Goal: Information Seeking & Learning: Compare options

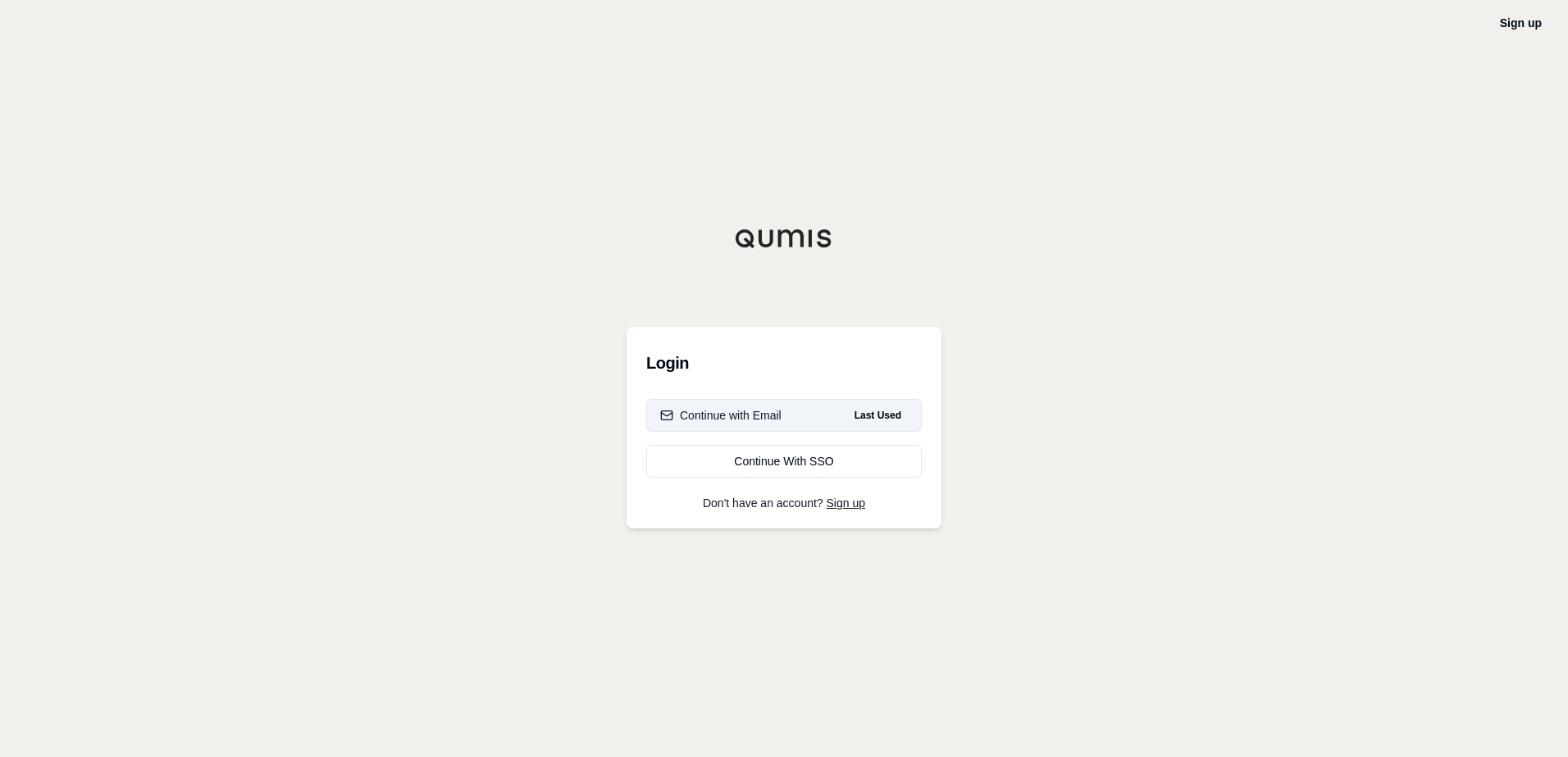
click at [757, 410] on div "Continue with Email" at bounding box center [720, 416] width 121 height 17
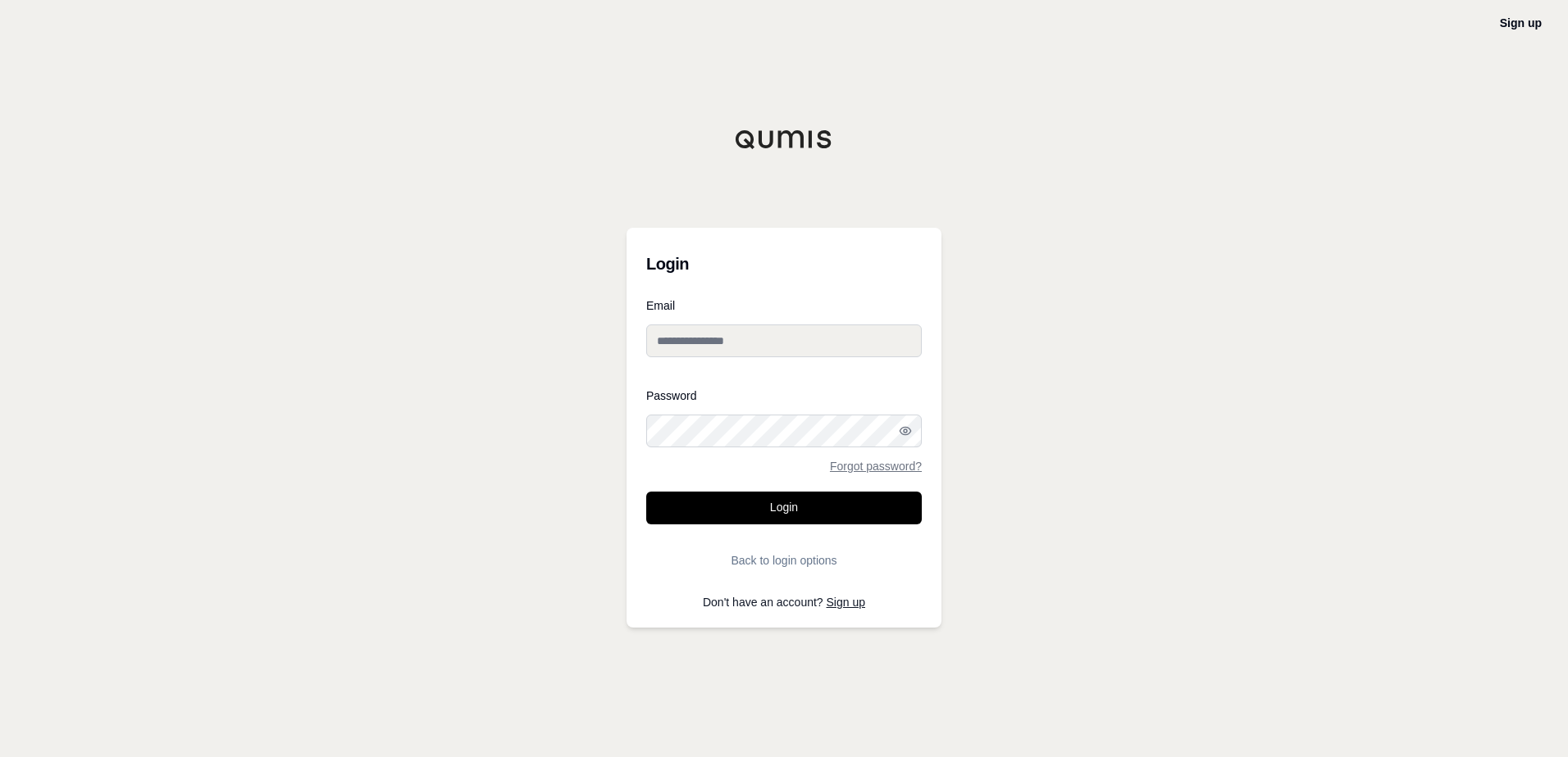
click at [680, 337] on input "Email" at bounding box center [783, 340] width 275 height 33
type input "**********"
click at [646, 492] on button "Login" at bounding box center [783, 508] width 275 height 33
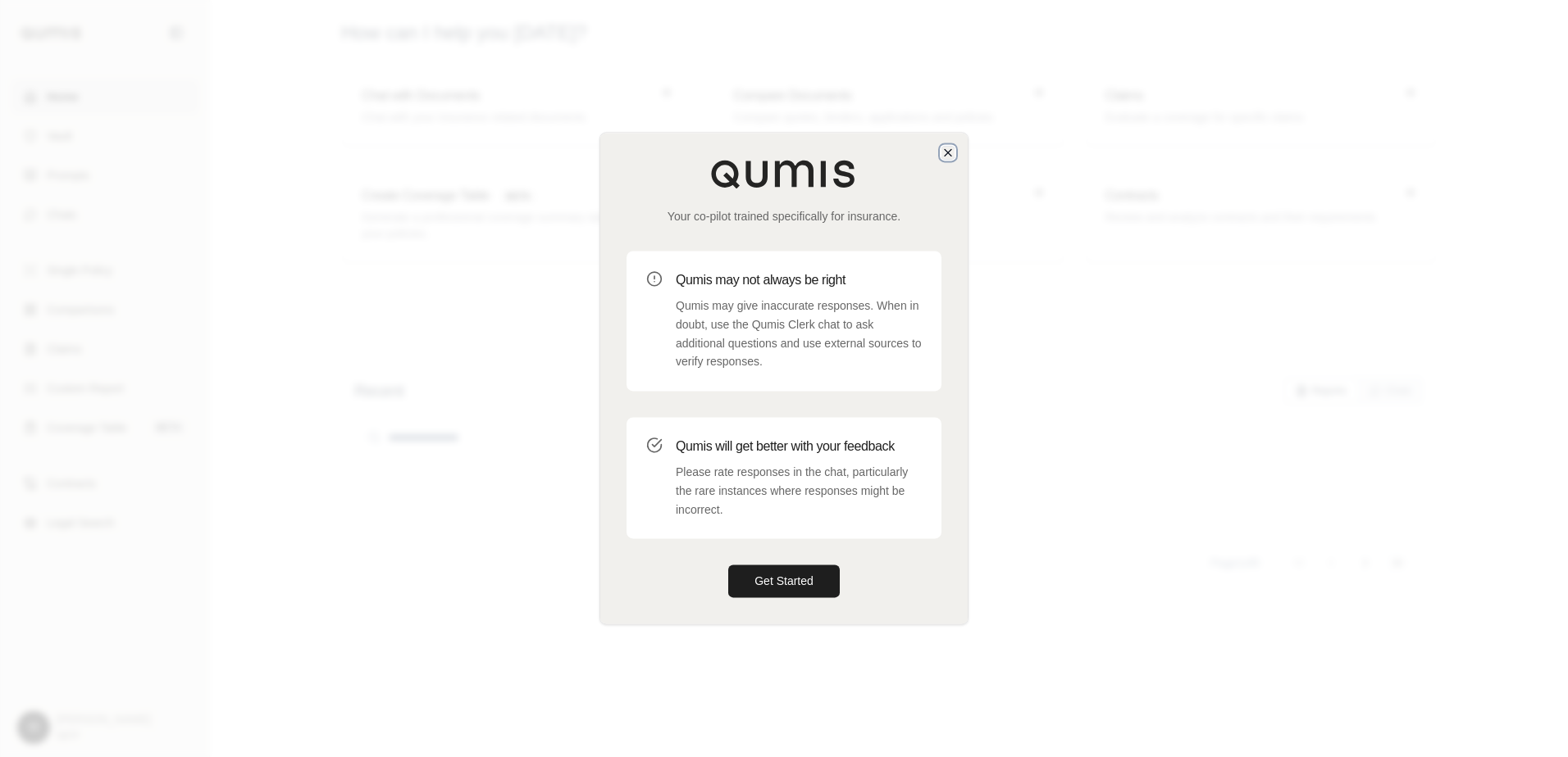
click at [951, 152] on icon "button" at bounding box center [948, 152] width 13 height 13
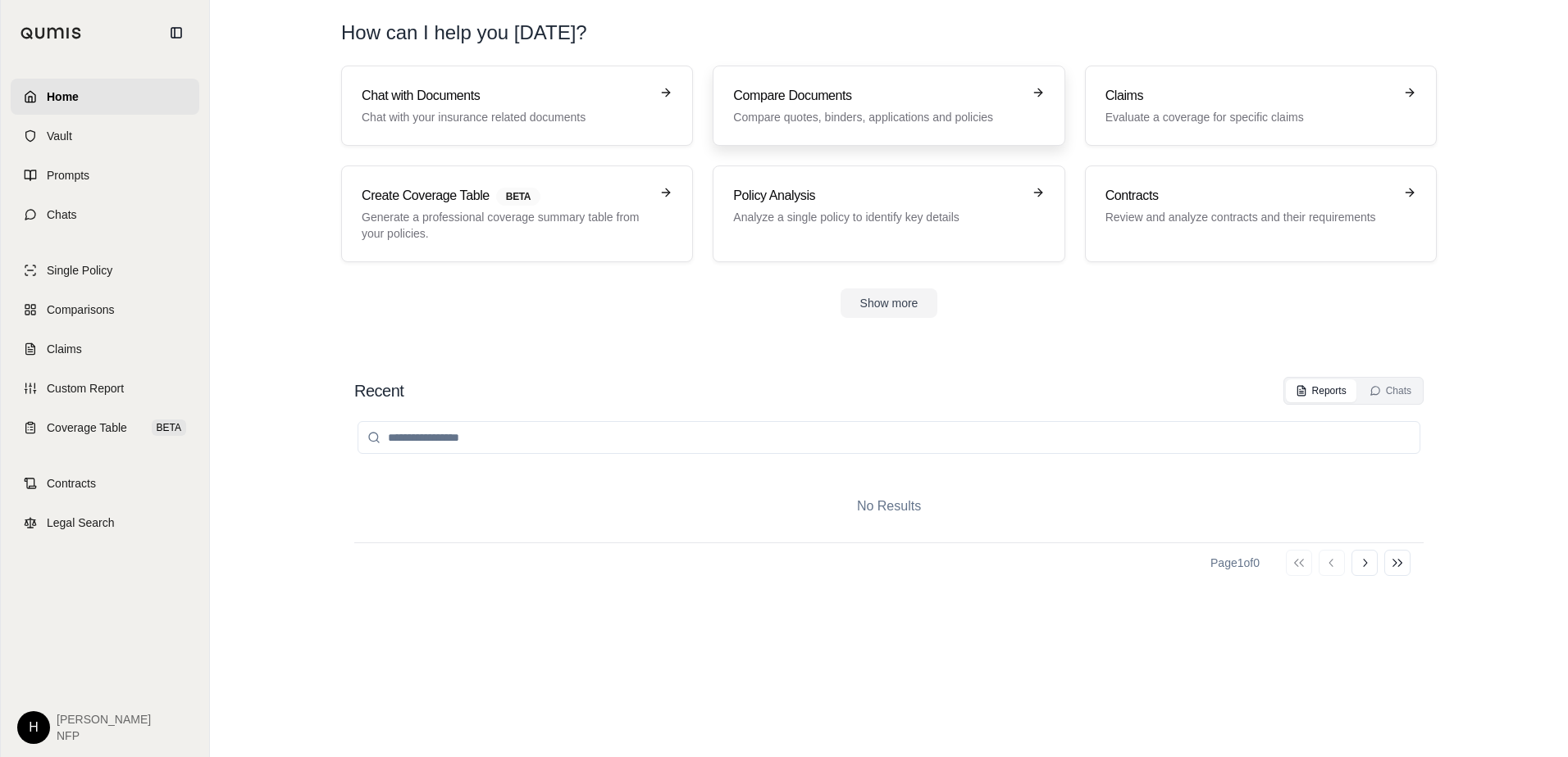
click at [868, 108] on div "Compare Documents Compare quotes, binders, applications and policies" at bounding box center [877, 105] width 288 height 39
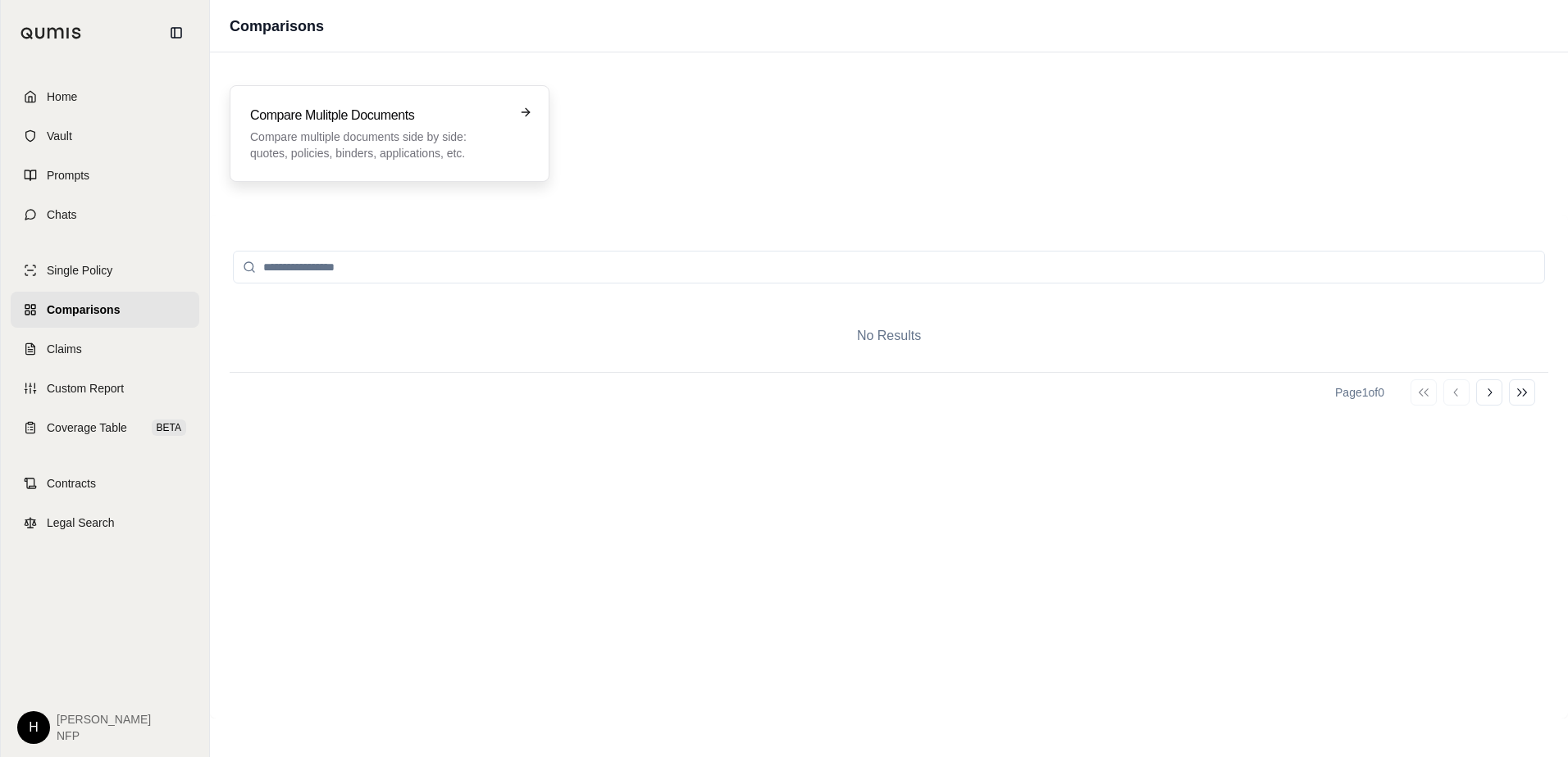
click at [331, 136] on p "Compare multiple documents side by side: quotes, policies, binders, application…" at bounding box center [378, 145] width 256 height 33
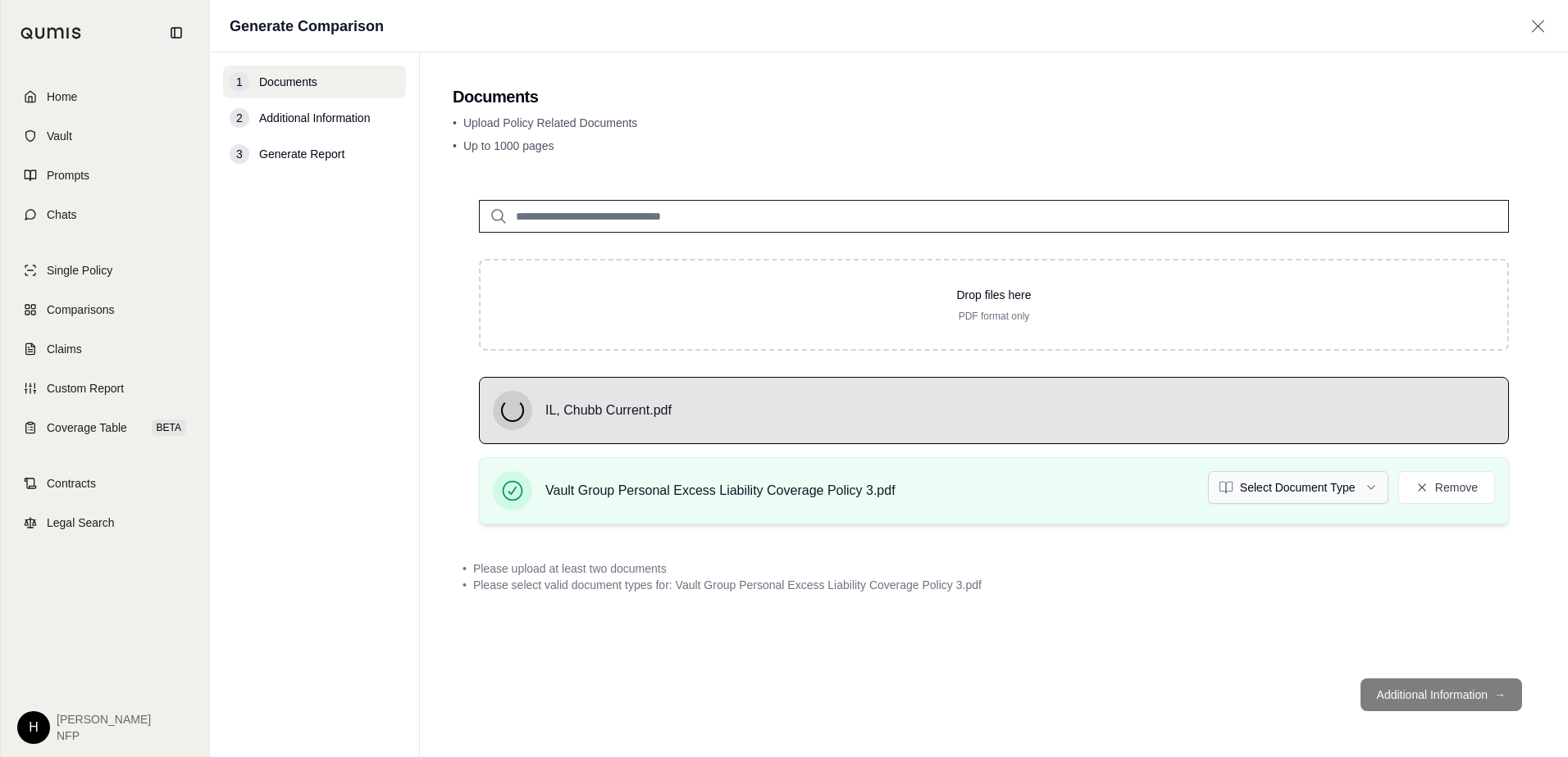
click at [1275, 487] on html "Home Vault Prompts Chats Single Policy Comparisons Claims Custom Report Coverag…" at bounding box center [784, 378] width 1568 height 757
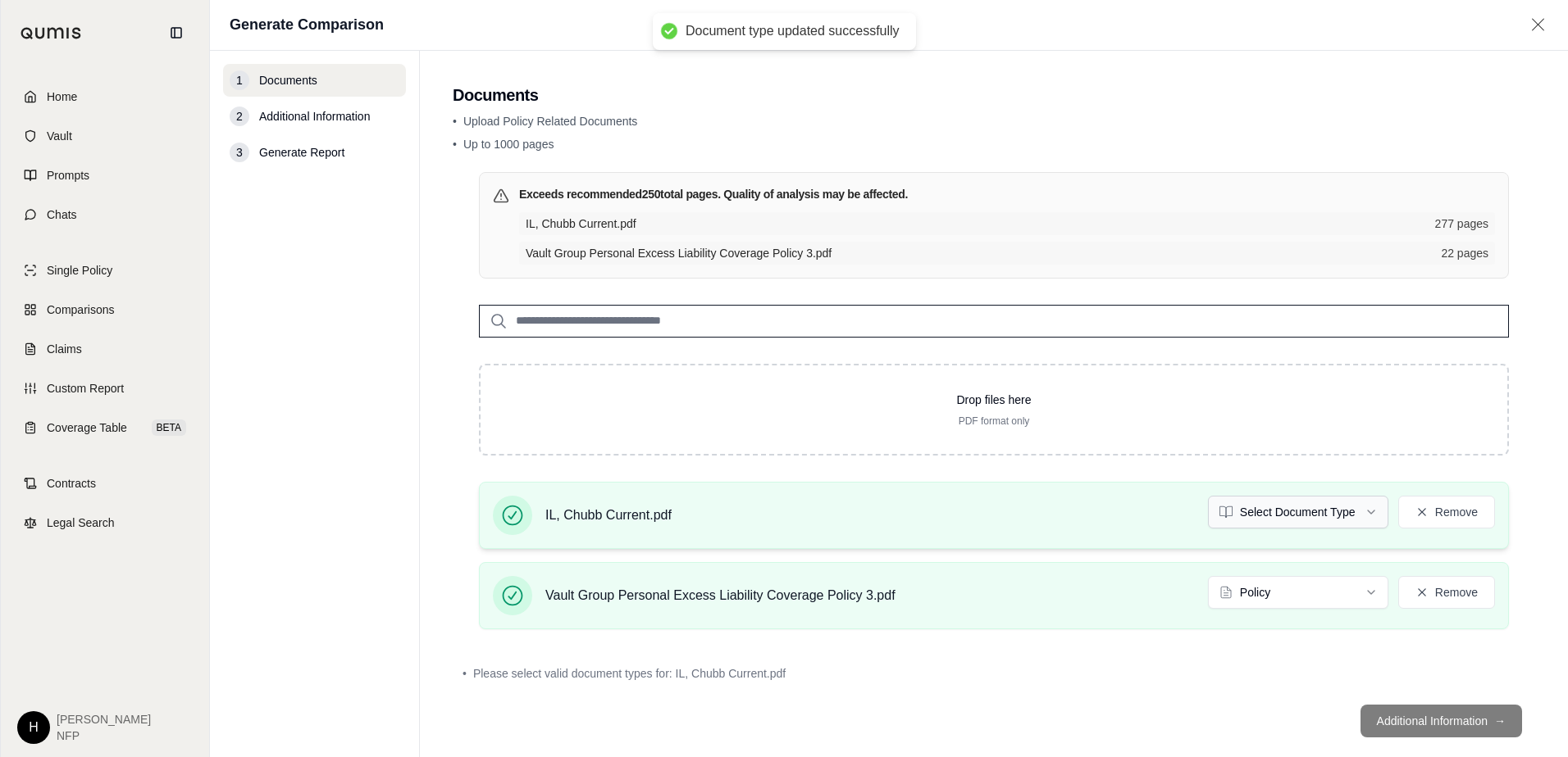
click at [1275, 507] on html "Document type updated successfully Home Vault Prompts Chats Single Policy Compa…" at bounding box center [784, 378] width 1568 height 757
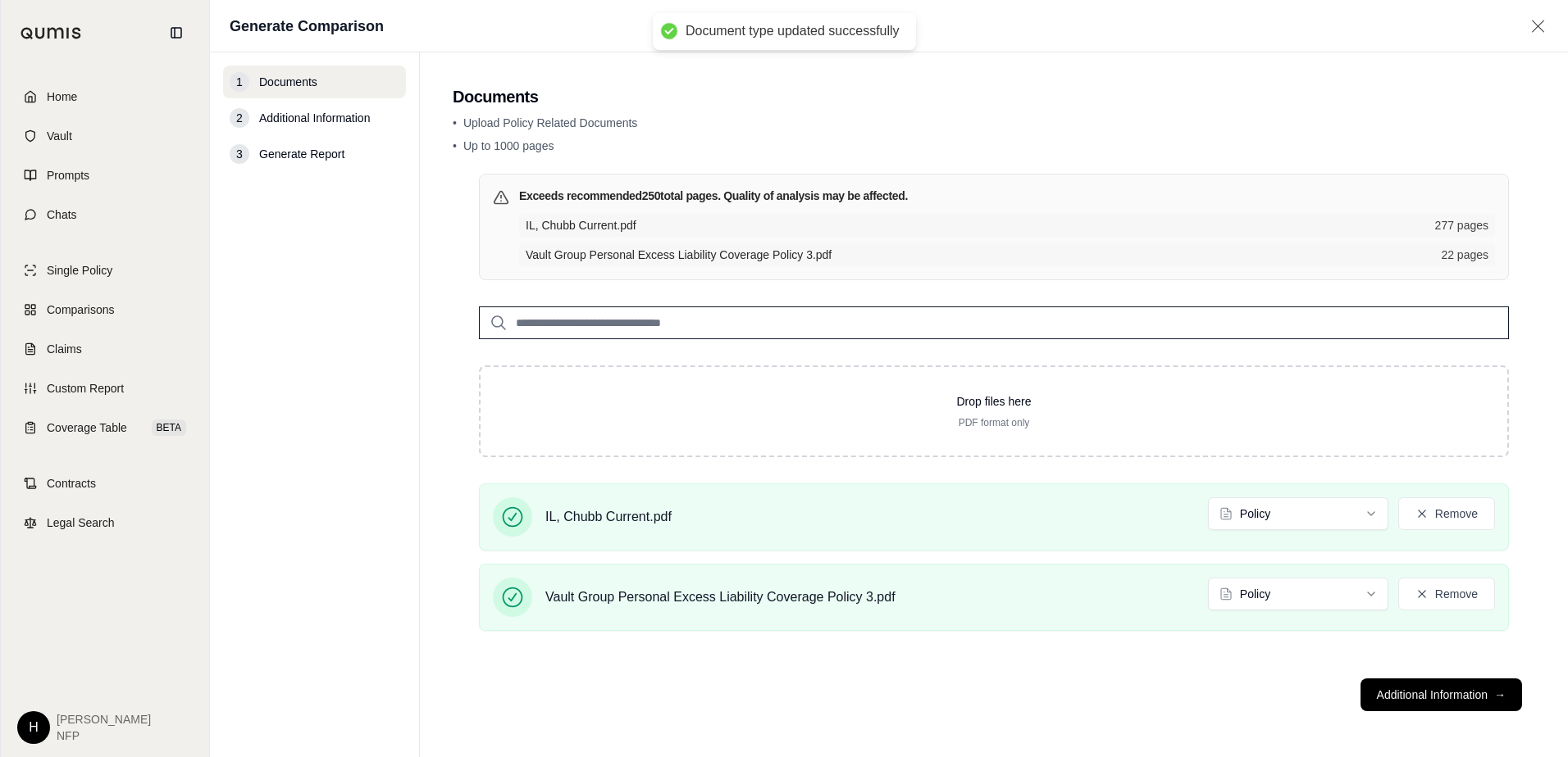
click at [1134, 661] on footer "Additional Information →" at bounding box center [994, 695] width 1082 height 59
click at [1275, 661] on button "Additional Information →" at bounding box center [1441, 694] width 162 height 33
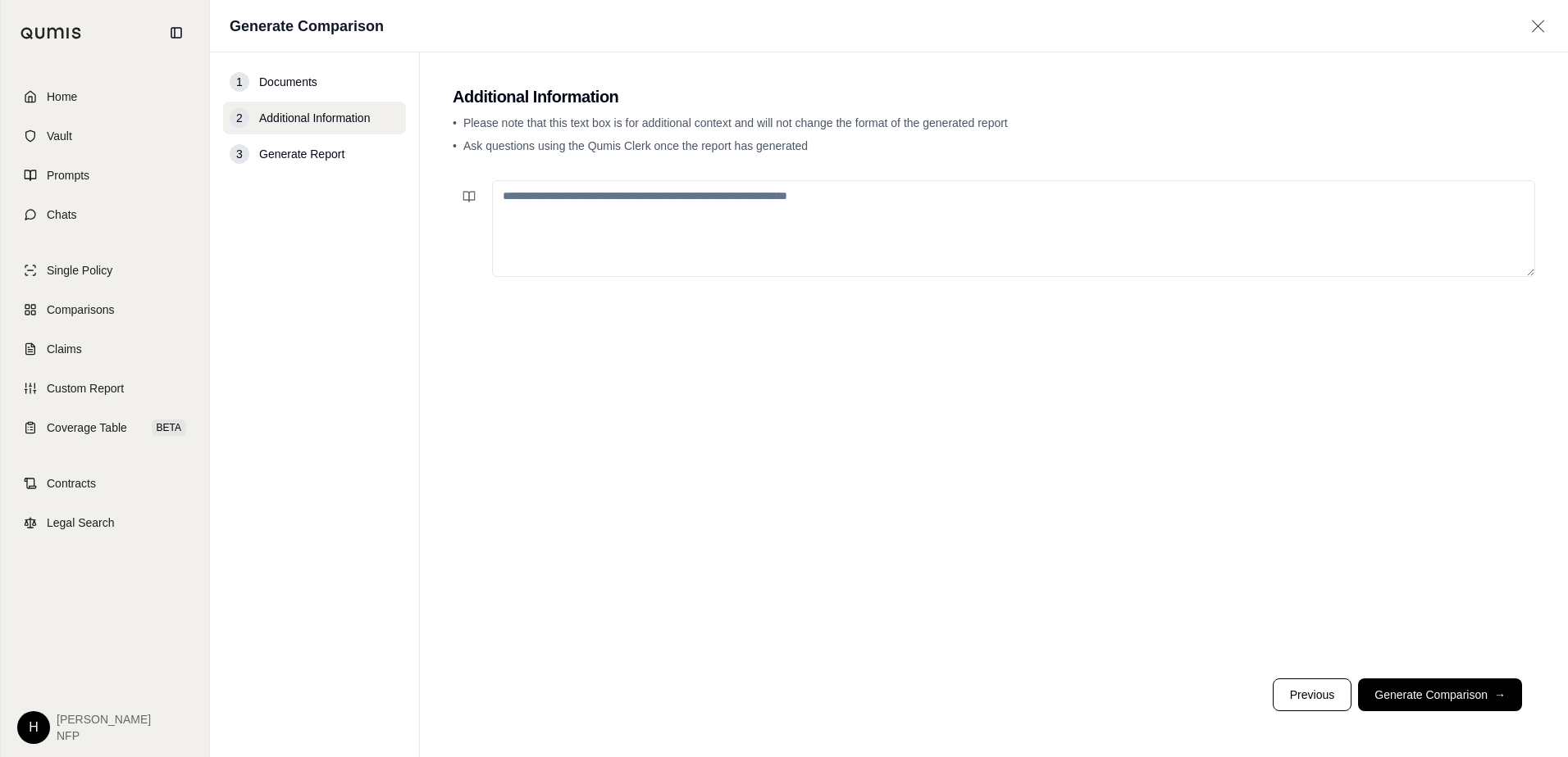
click at [1275, 661] on button "Generate Comparison →" at bounding box center [1440, 694] width 164 height 33
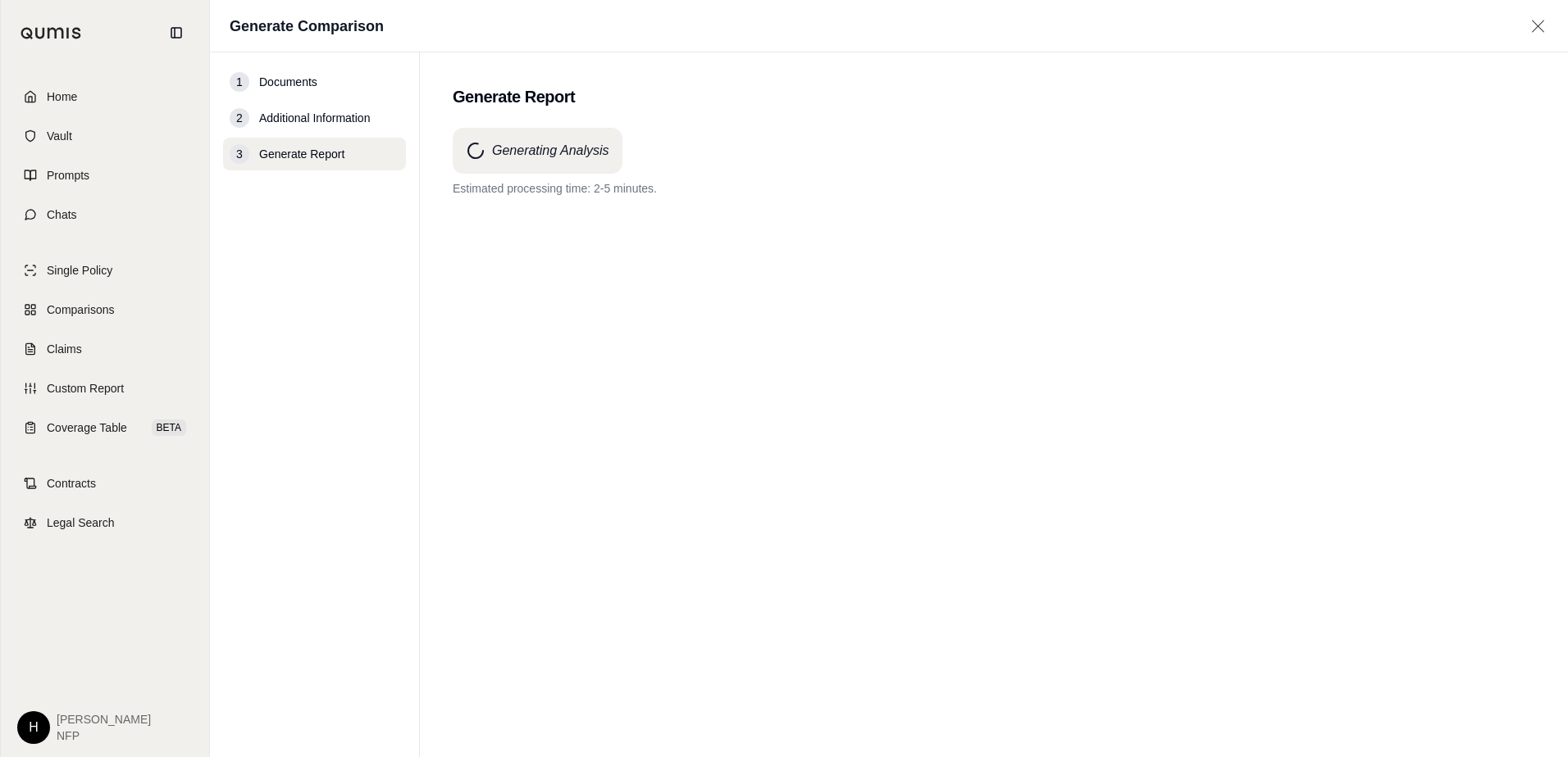
click at [650, 157] on div "Generating Analysis Estimated processing time: 2-5 minutes." at bounding box center [994, 163] width 1082 height 69
click at [50, 103] on span "Home" at bounding box center [62, 96] width 30 height 17
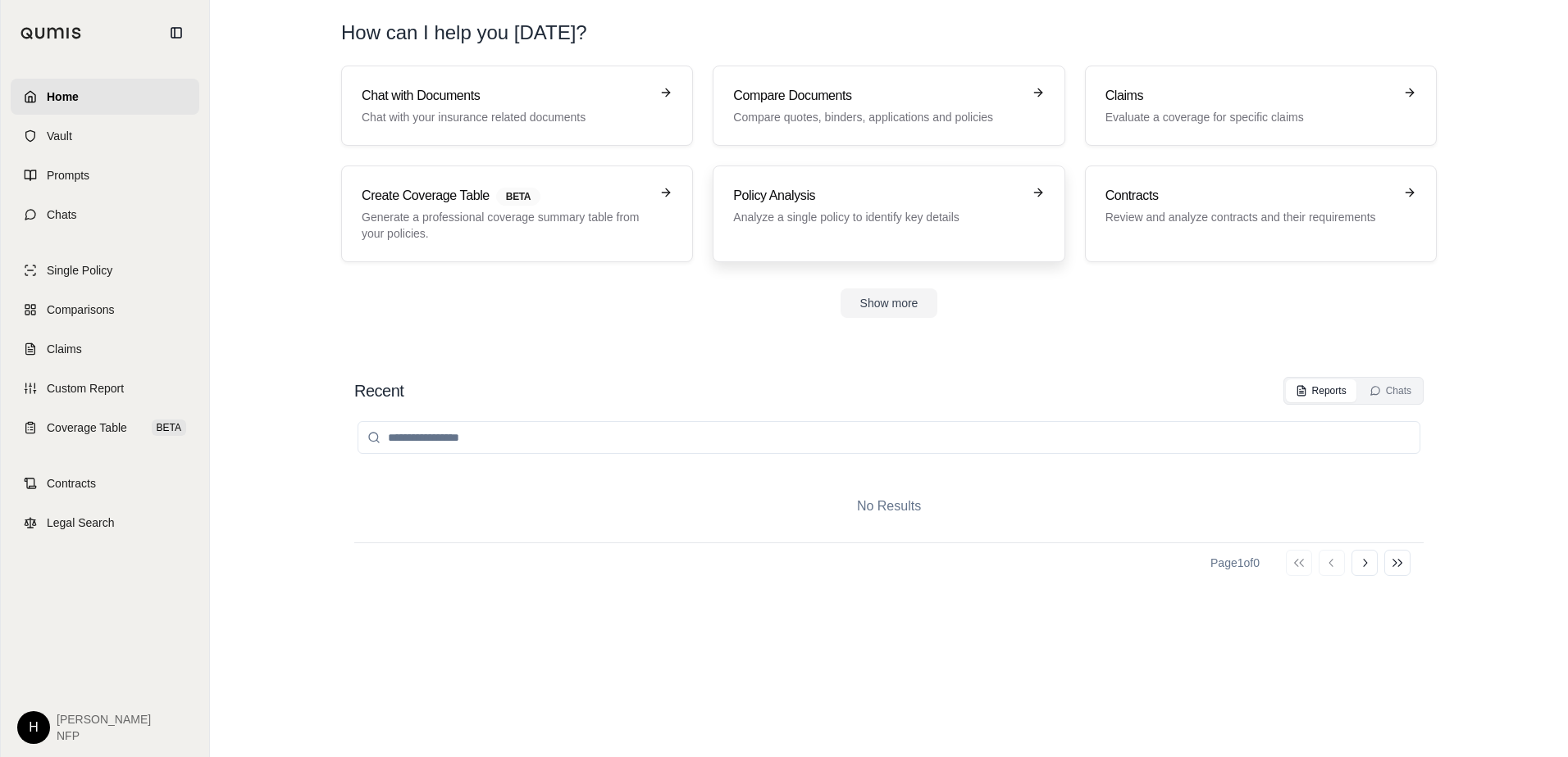
click at [834, 215] on p "Analyze a single policy to identify key details" at bounding box center [877, 217] width 288 height 17
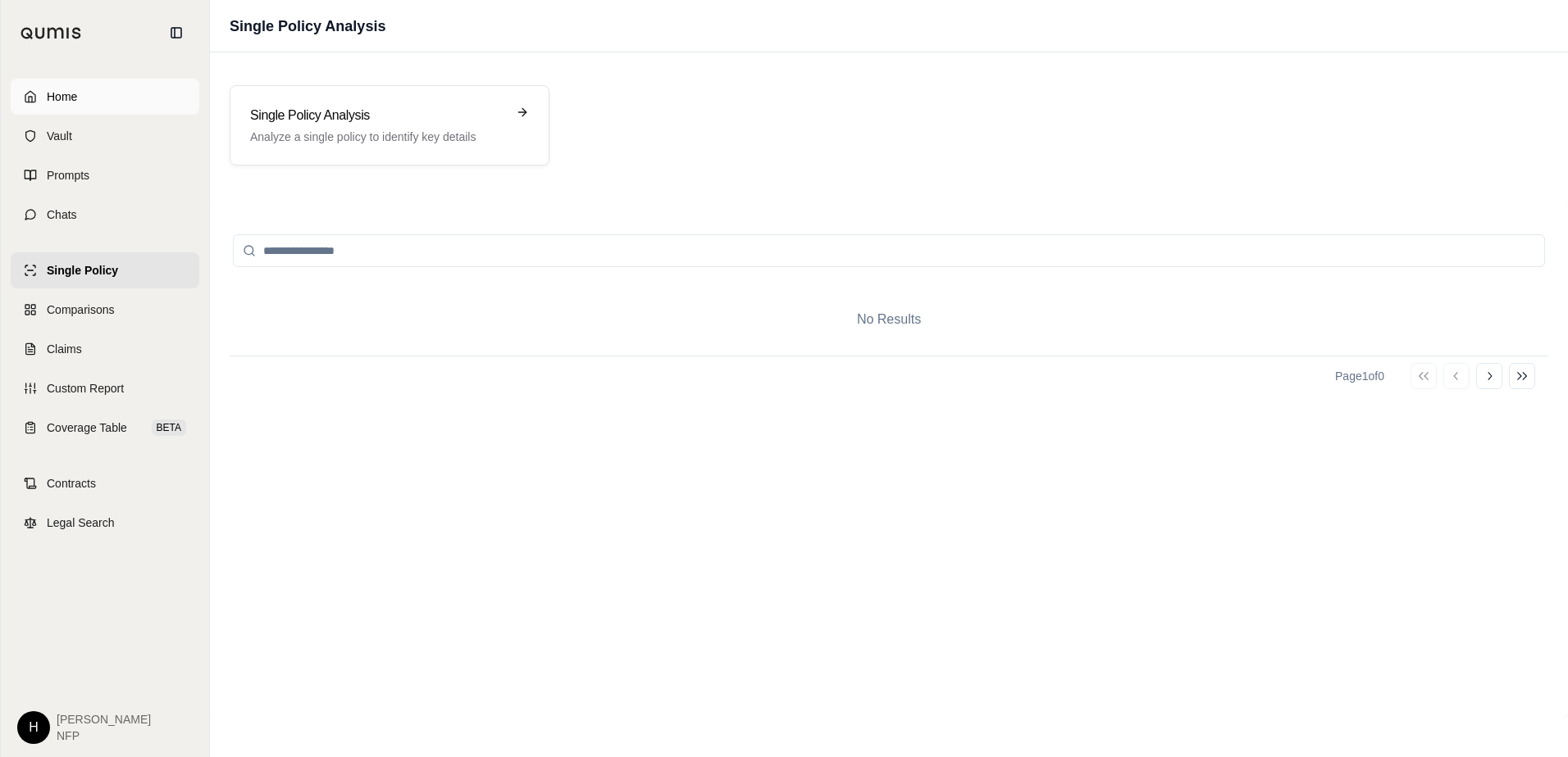
click at [73, 97] on span "Home" at bounding box center [62, 96] width 30 height 17
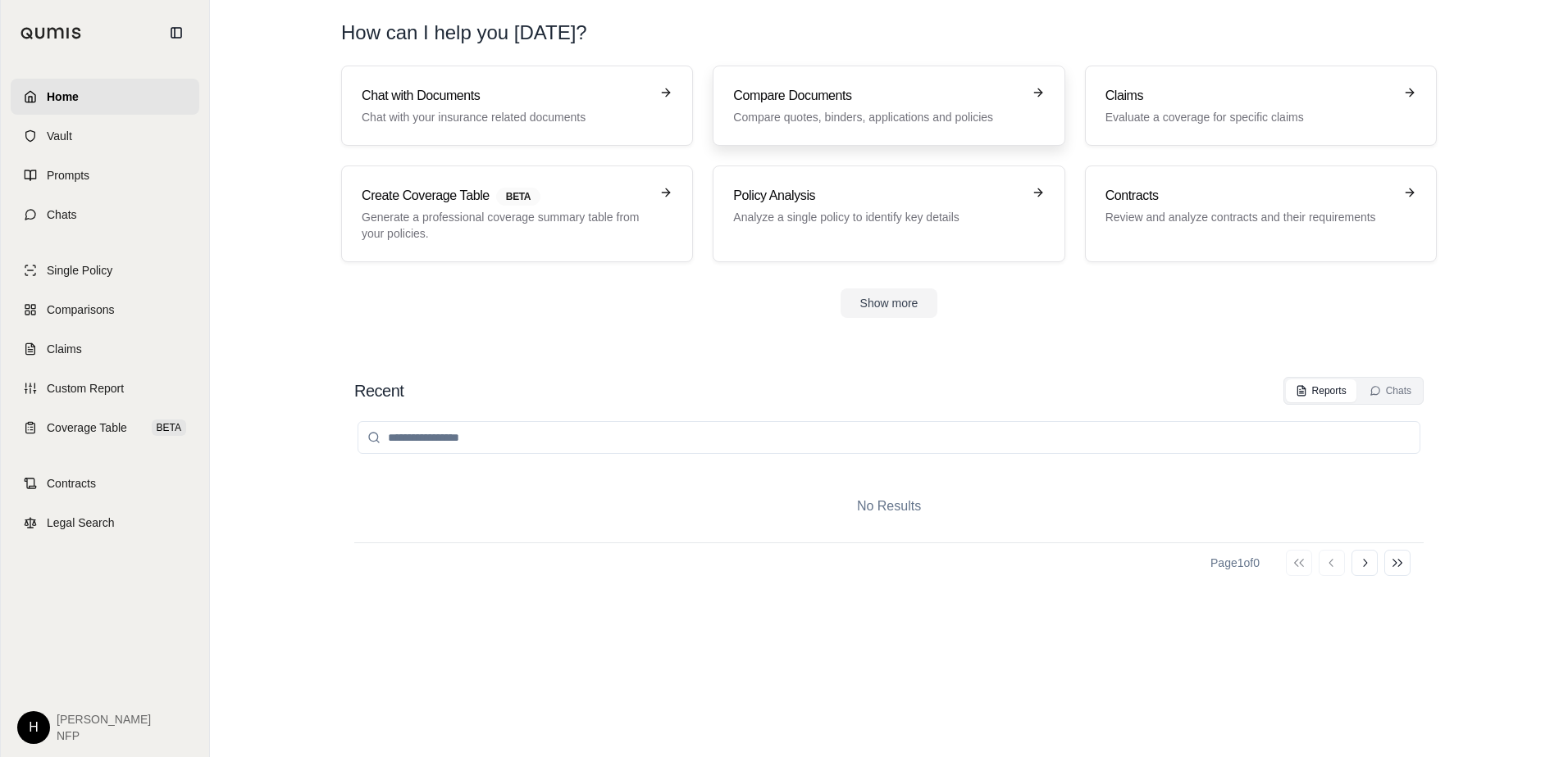
click at [832, 113] on p "Compare quotes, binders, applications and policies" at bounding box center [877, 117] width 288 height 17
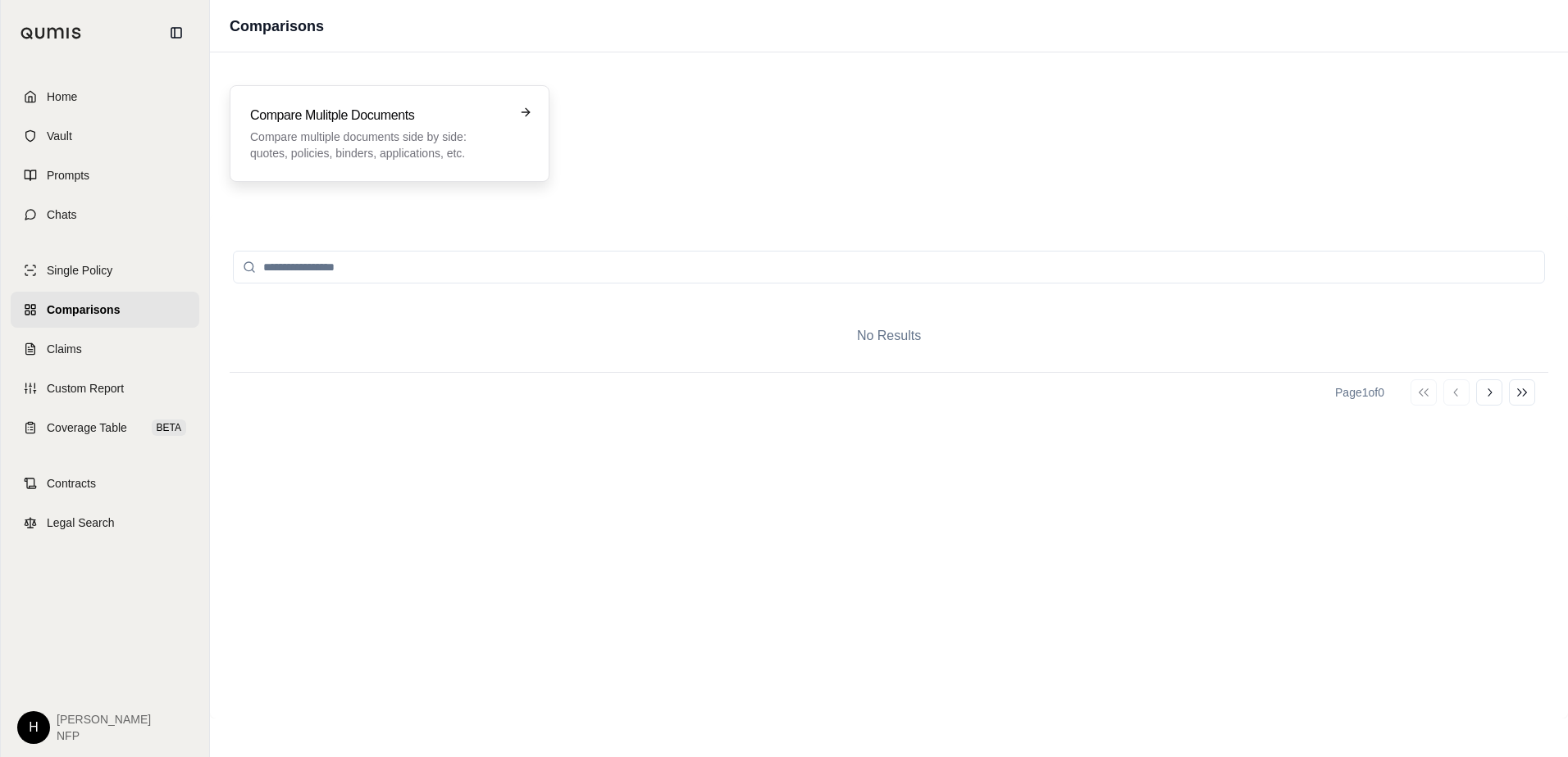
click at [430, 138] on p "Compare multiple documents side by side: quotes, policies, binders, application…" at bounding box center [378, 145] width 256 height 33
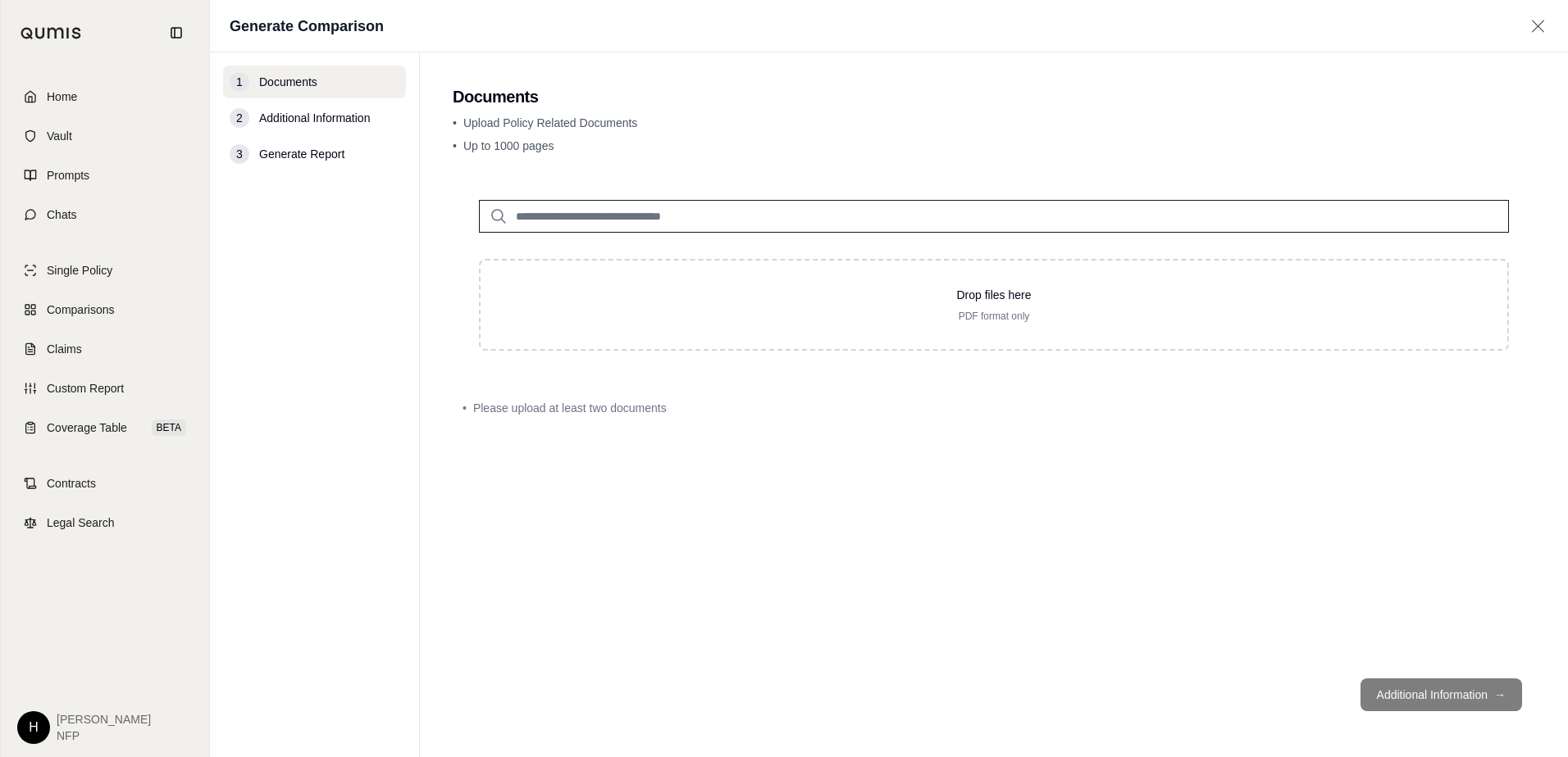
click at [176, 611] on div "Home Vault Prompts Chats Single Policy Comparisons Claims Custom Report Coverag…" at bounding box center [104, 411] width 208 height 692
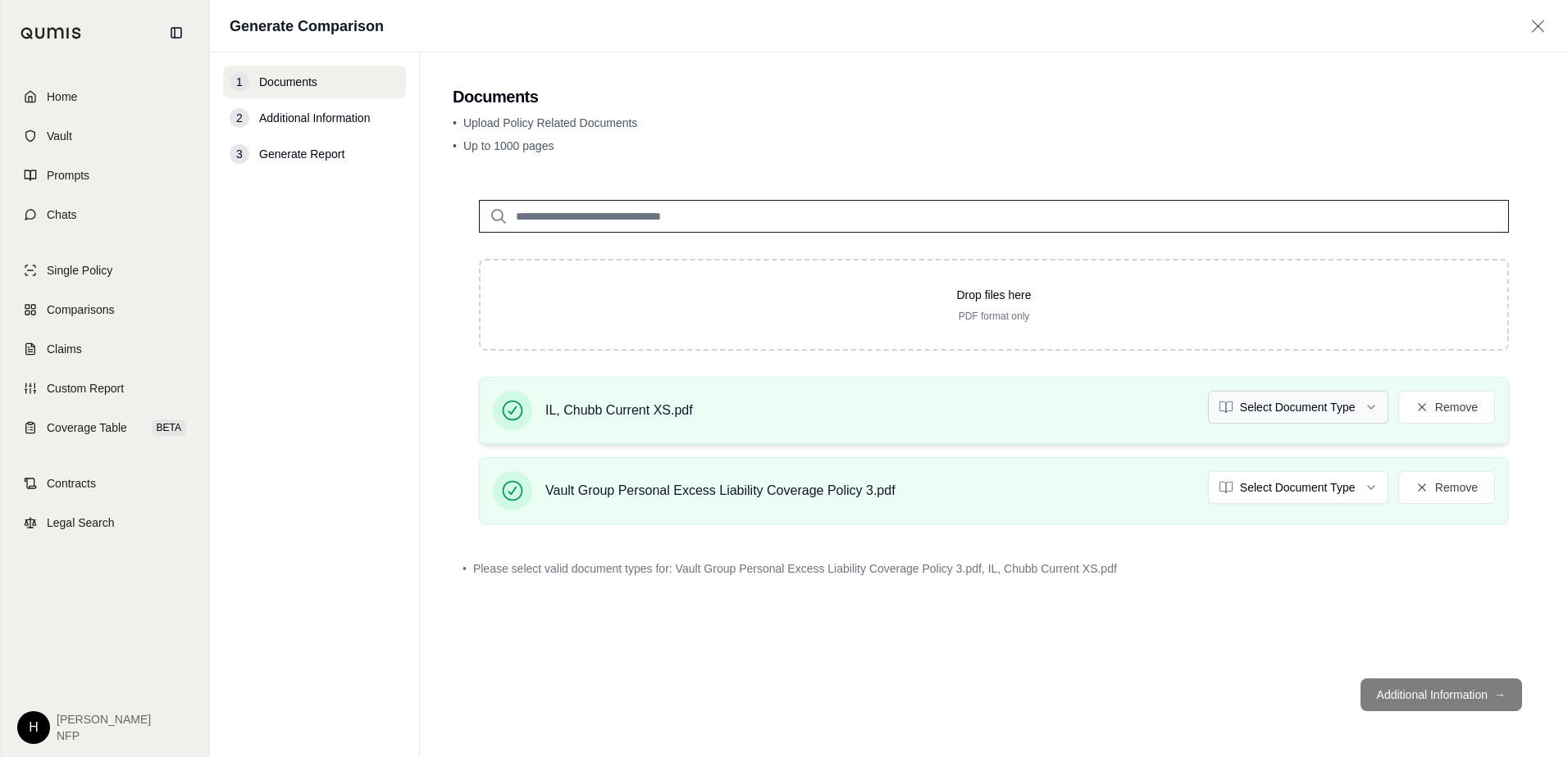
click at [1275, 413] on html "Home Vault Prompts Chats Single Policy Comparisons Claims Custom Report Coverag…" at bounding box center [784, 378] width 1568 height 757
click at [1275, 490] on html "Document type updated successfully Home Vault Prompts Chats Single Policy Compa…" at bounding box center [784, 378] width 1568 height 757
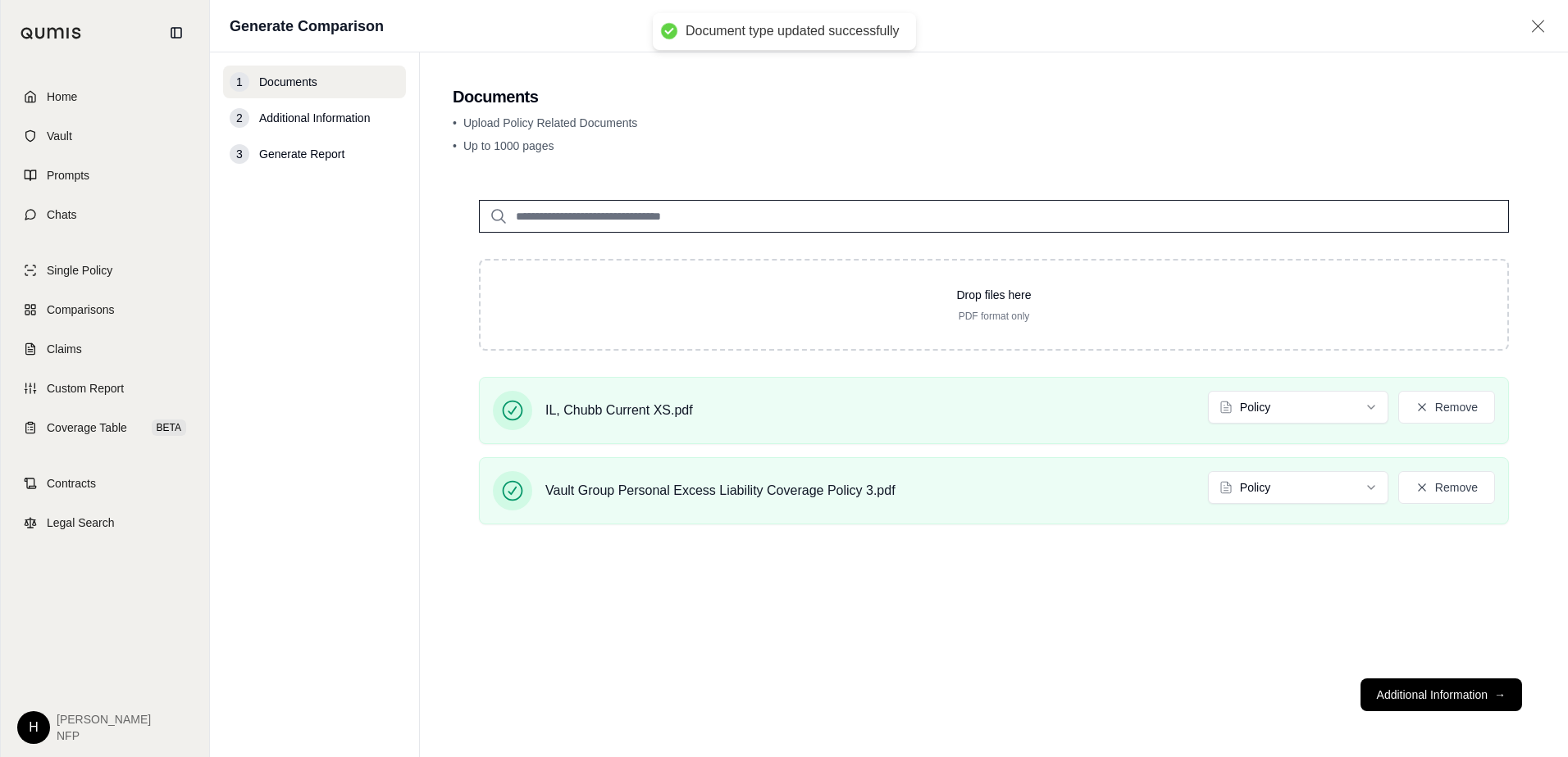
click at [1231, 578] on div "Drop files here PDF format only IL, Chubb Current XS.pdf Policy Remove Vault Gr…" at bounding box center [994, 419] width 1082 height 492
click at [1275, 661] on button "Additional Information →" at bounding box center [1441, 694] width 162 height 33
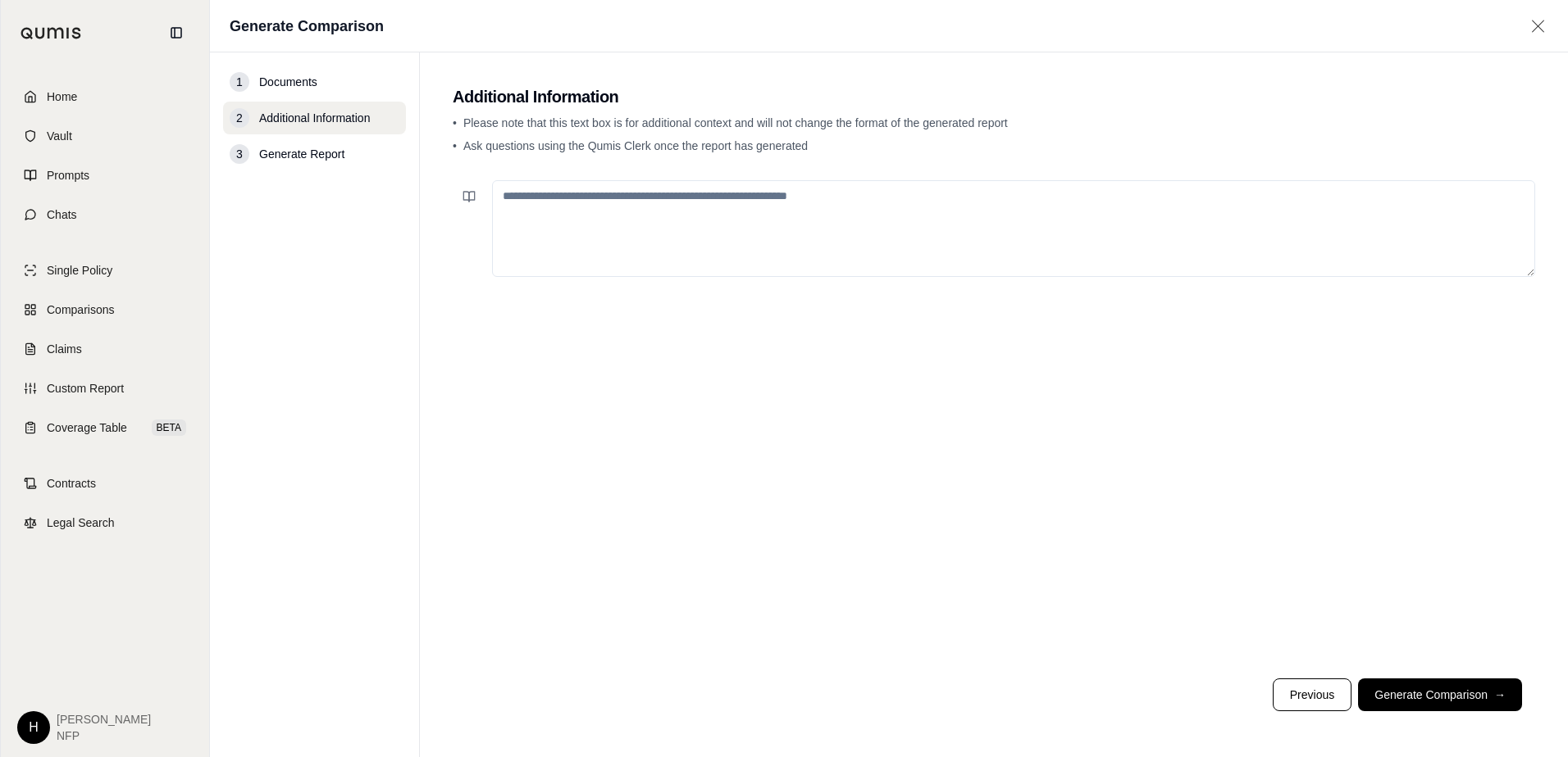
click at [1275, 661] on footer "Previous Generate Comparison →" at bounding box center [994, 695] width 1082 height 59
click at [1275, 661] on button "Generate Comparison →" at bounding box center [1440, 694] width 164 height 33
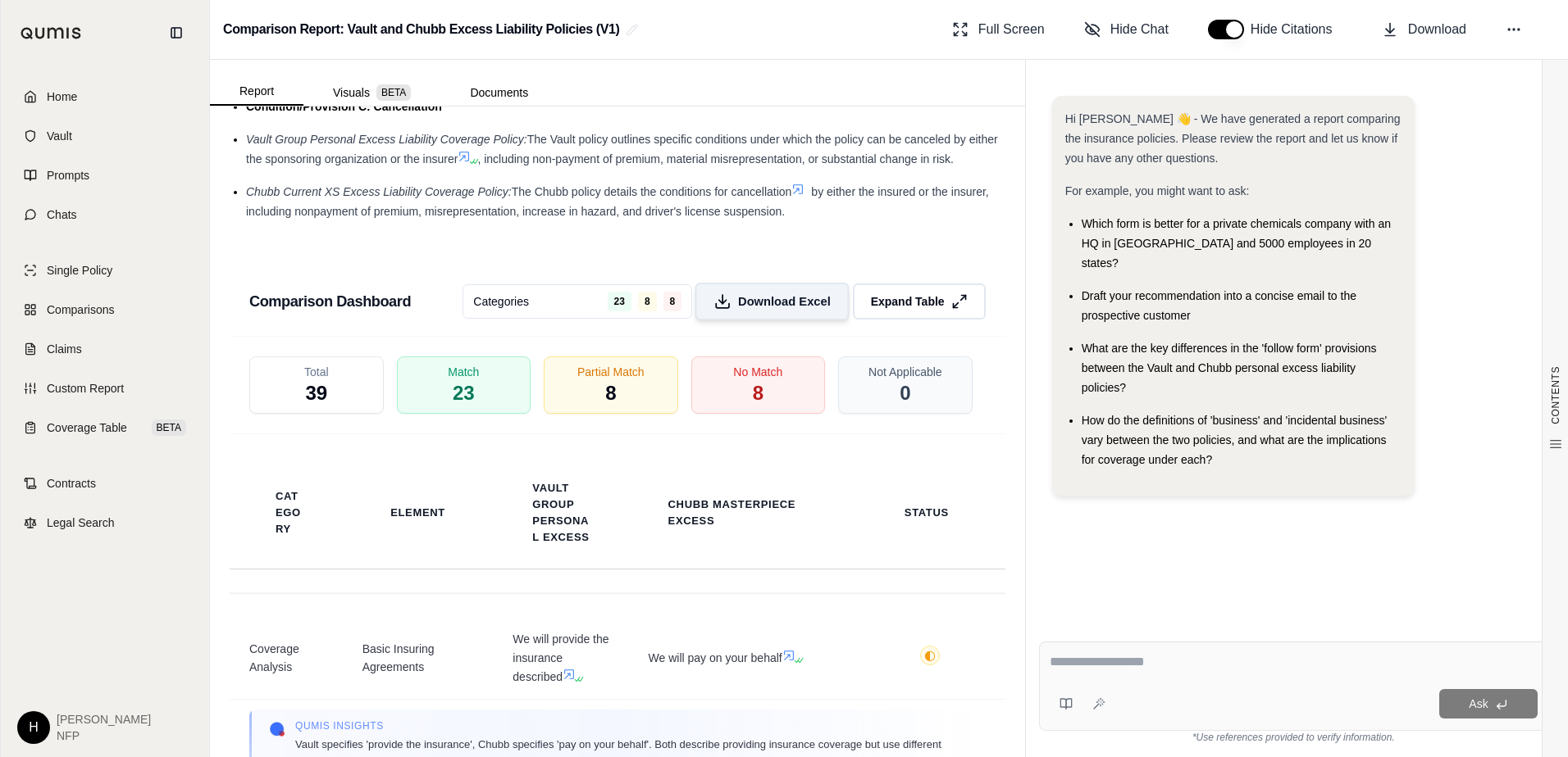
scroll to position [3420, 0]
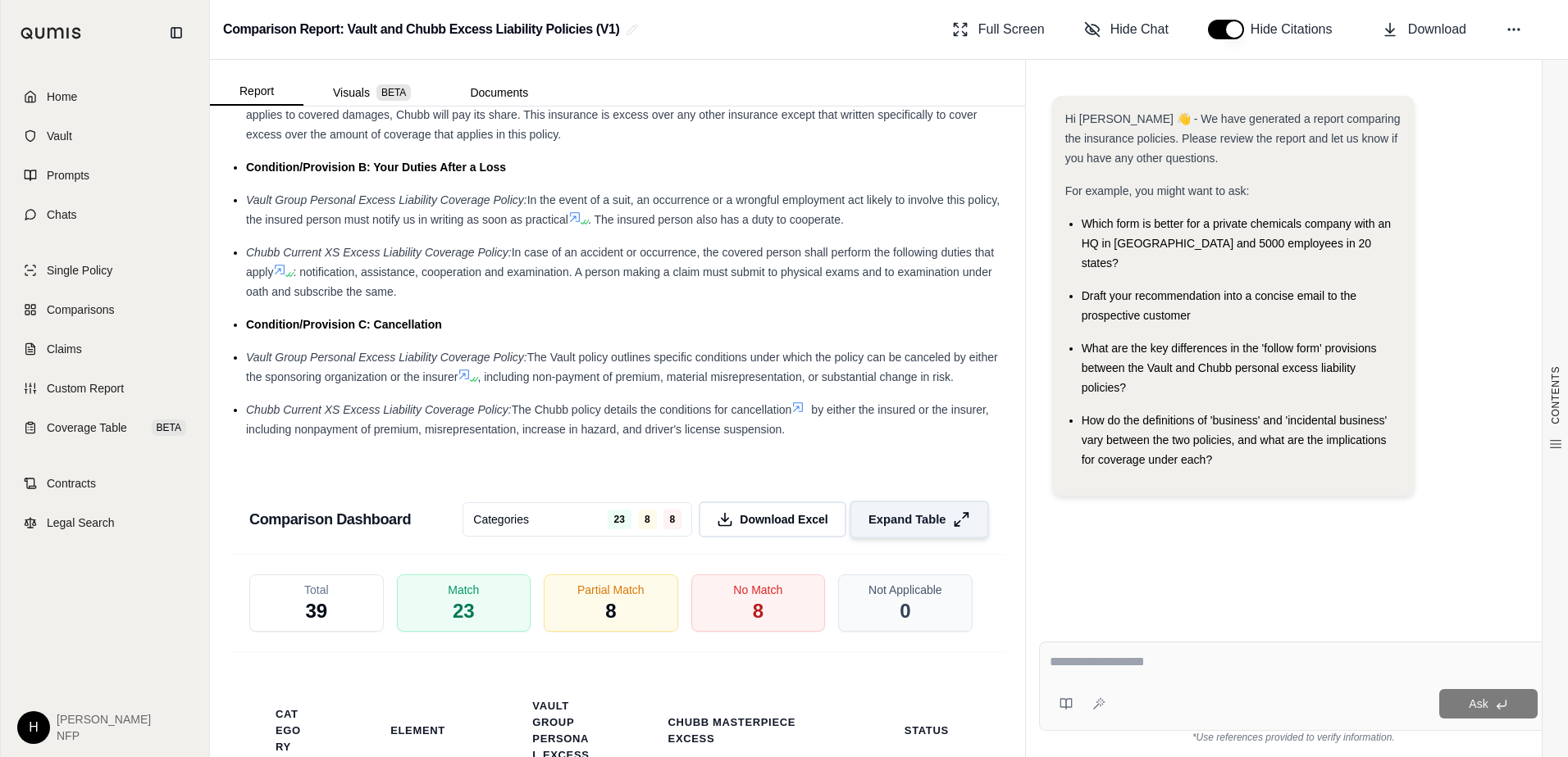
click at [921, 528] on span "Expand Table" at bounding box center [906, 519] width 77 height 17
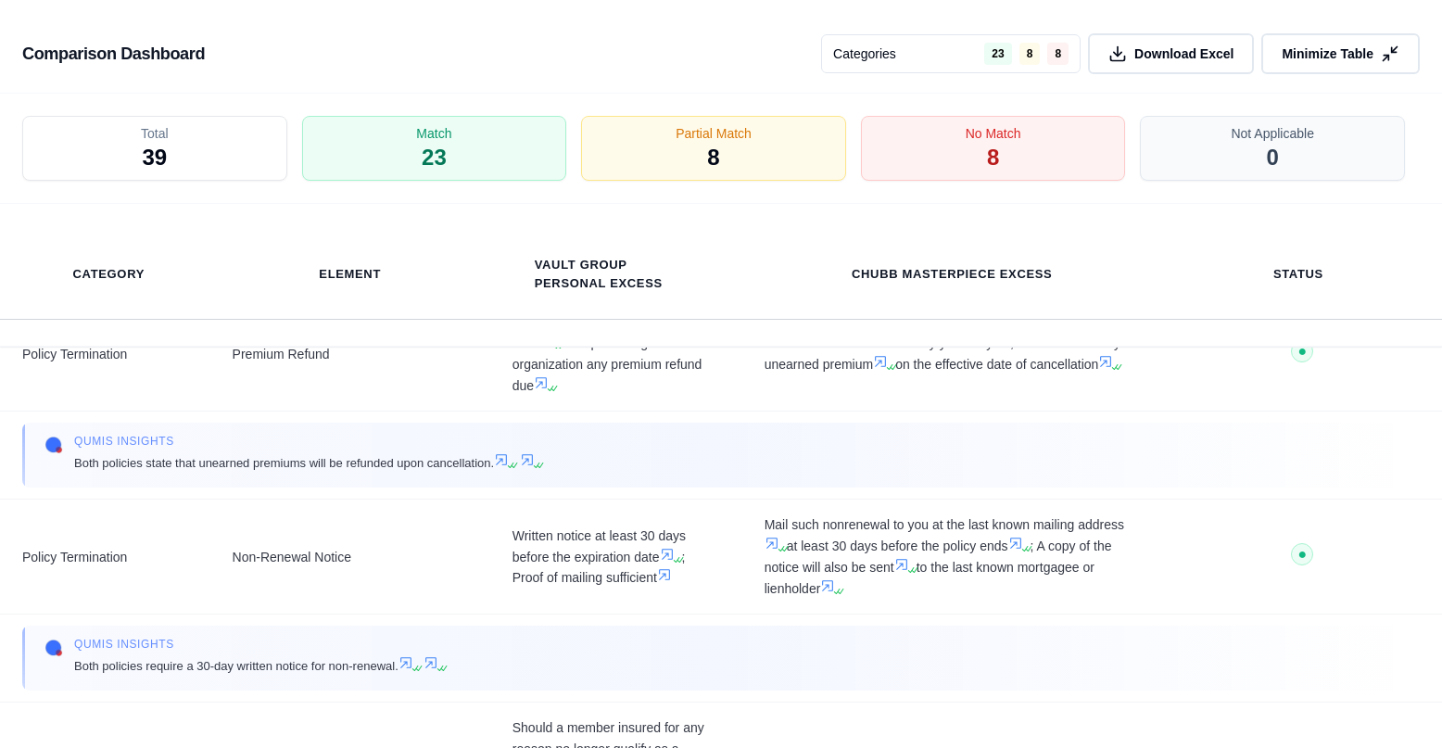
scroll to position [7516, 0]
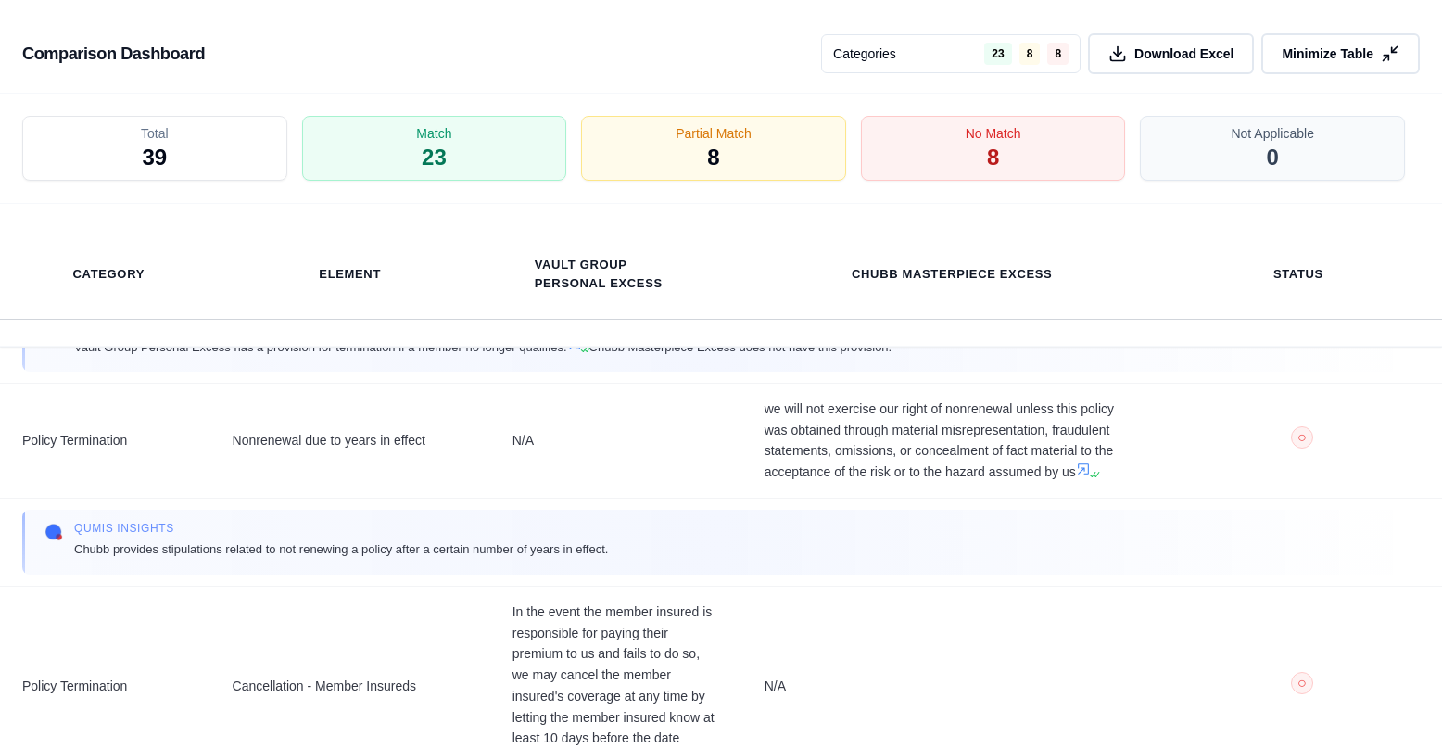
click at [1351, 43] on button "Minimize Table" at bounding box center [1340, 53] width 158 height 41
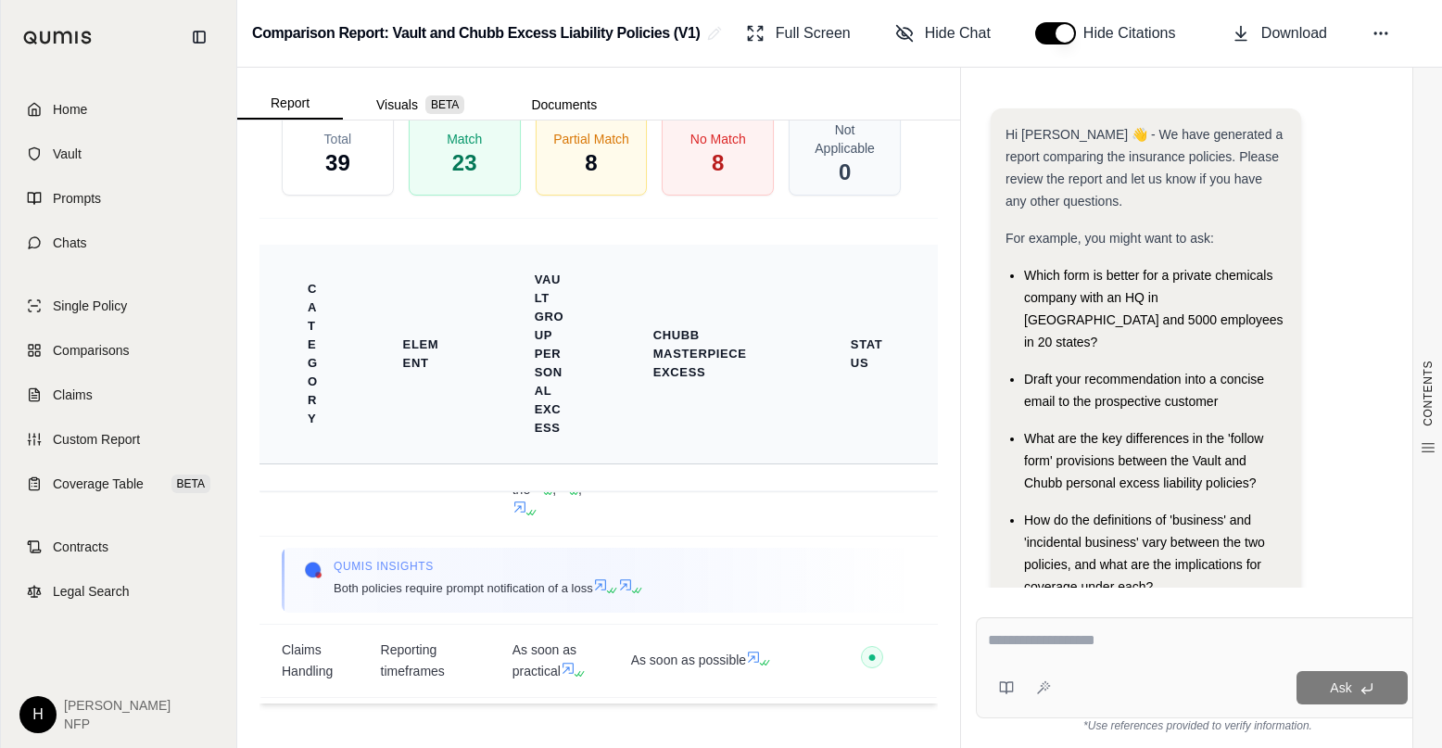
scroll to position [5062, 0]
click at [739, 168] on div "No Match 8" at bounding box center [718, 153] width 118 height 88
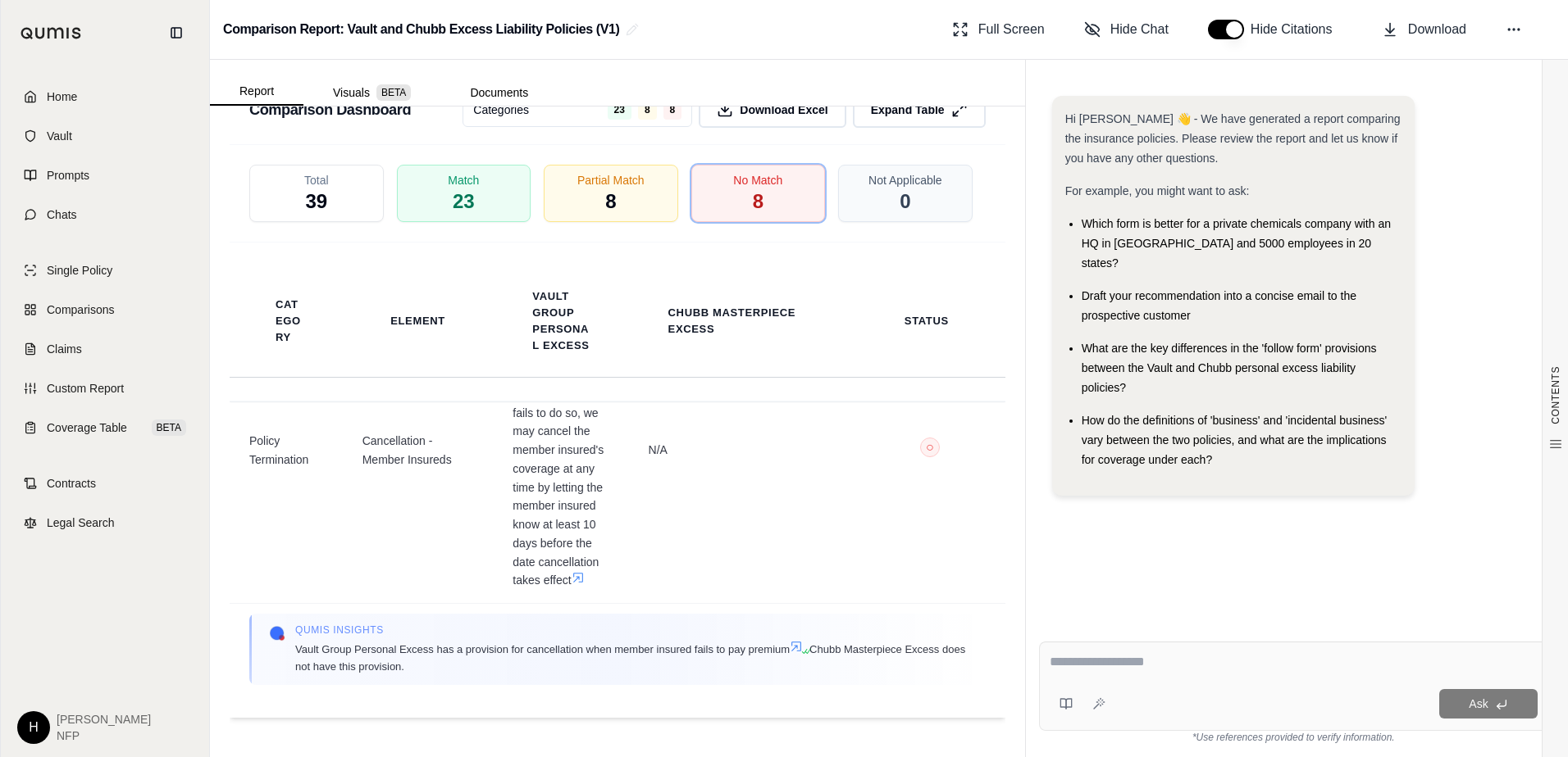
scroll to position [1773, 0]
click at [496, 195] on div "Match 23" at bounding box center [463, 193] width 141 height 61
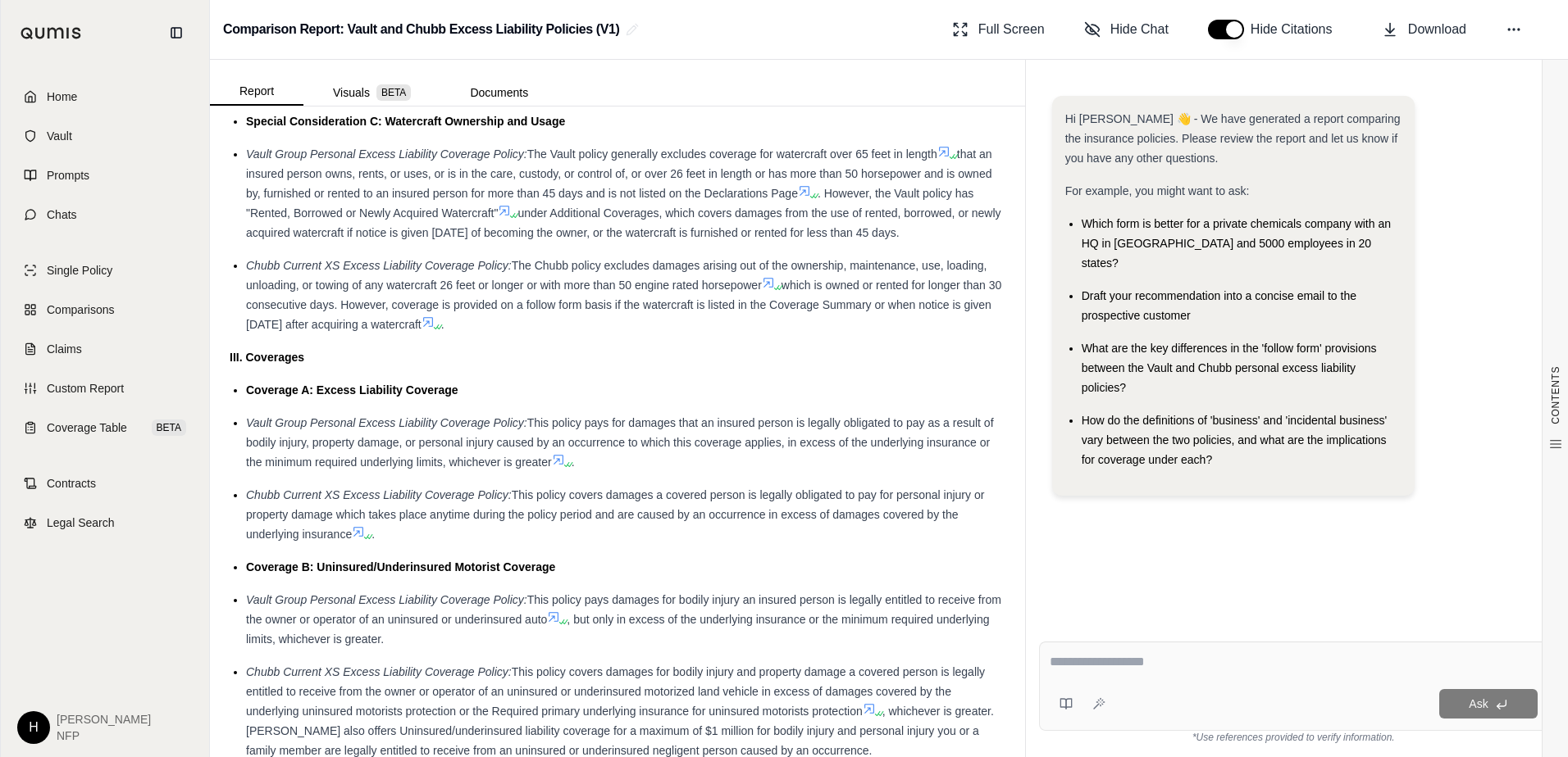
scroll to position [1617, 0]
